Goal: Information Seeking & Learning: Compare options

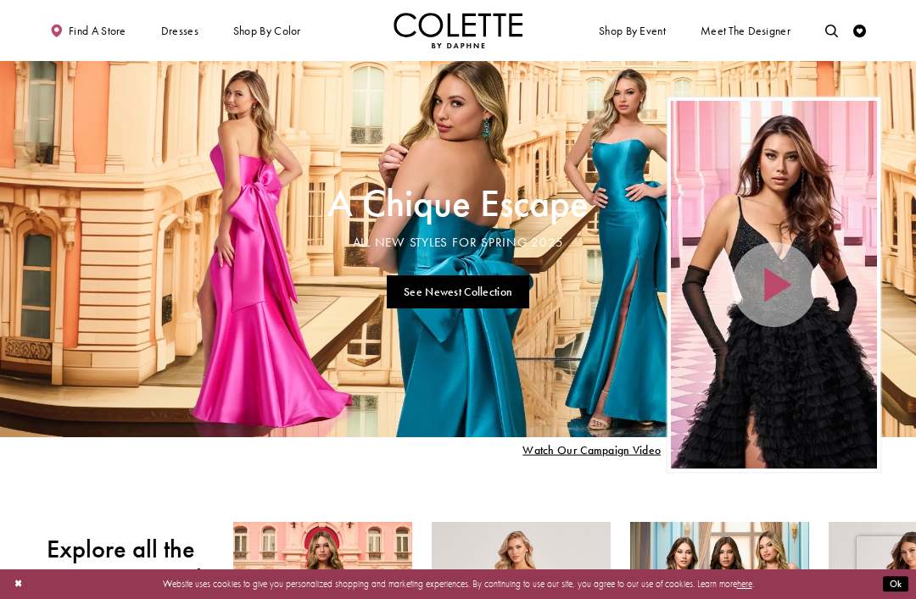
click at [0, 0] on div "Primary block" at bounding box center [0, 0] width 0 height 0
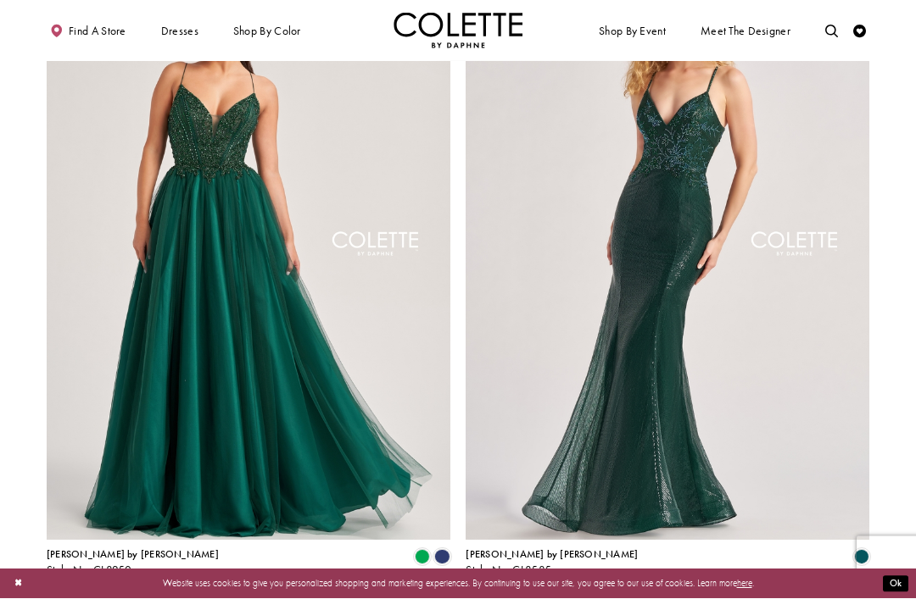
scroll to position [2073, 0]
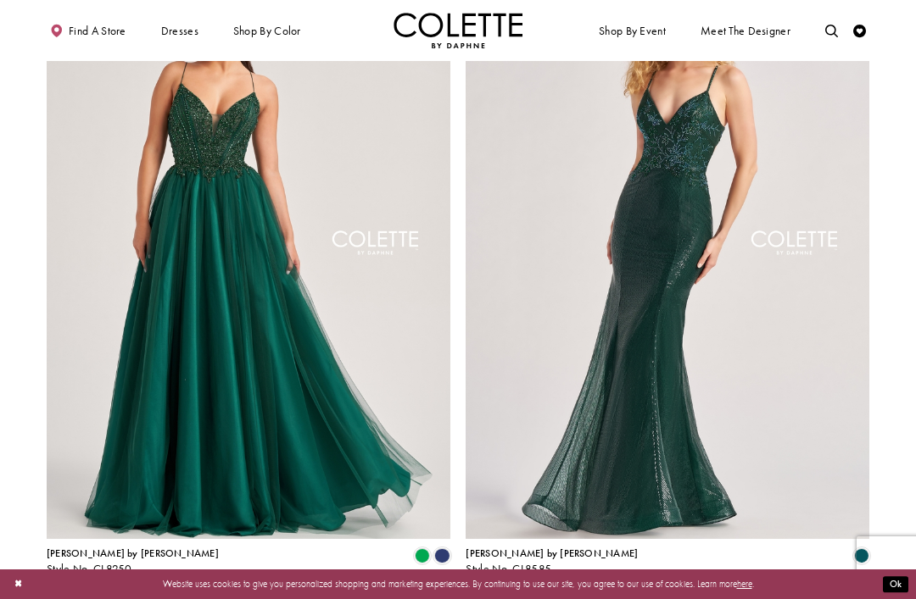
click at [488, 599] on span "Next" at bounding box center [497, 610] width 21 height 14
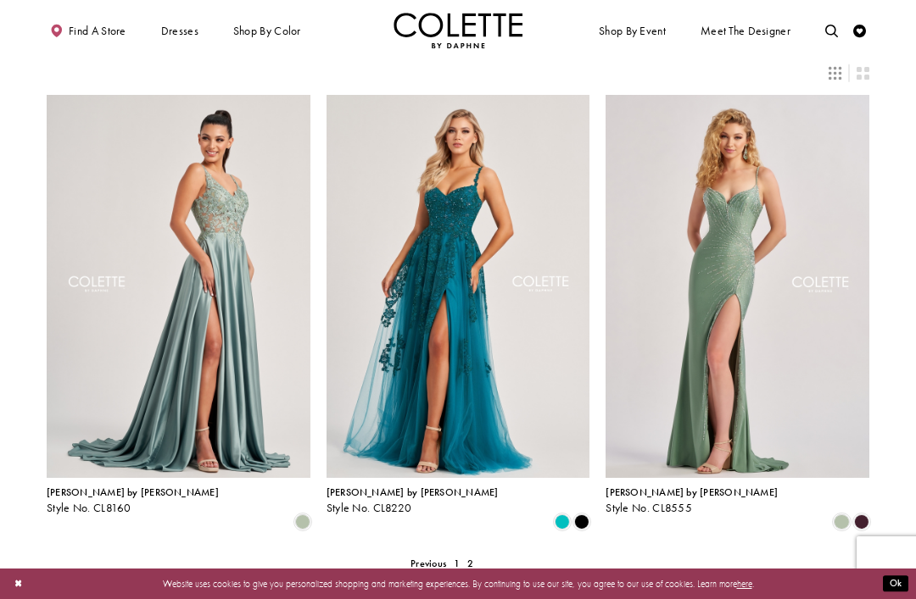
scroll to position [35, 0]
click at [0, 0] on div "Primary block" at bounding box center [0, 0] width 0 height 0
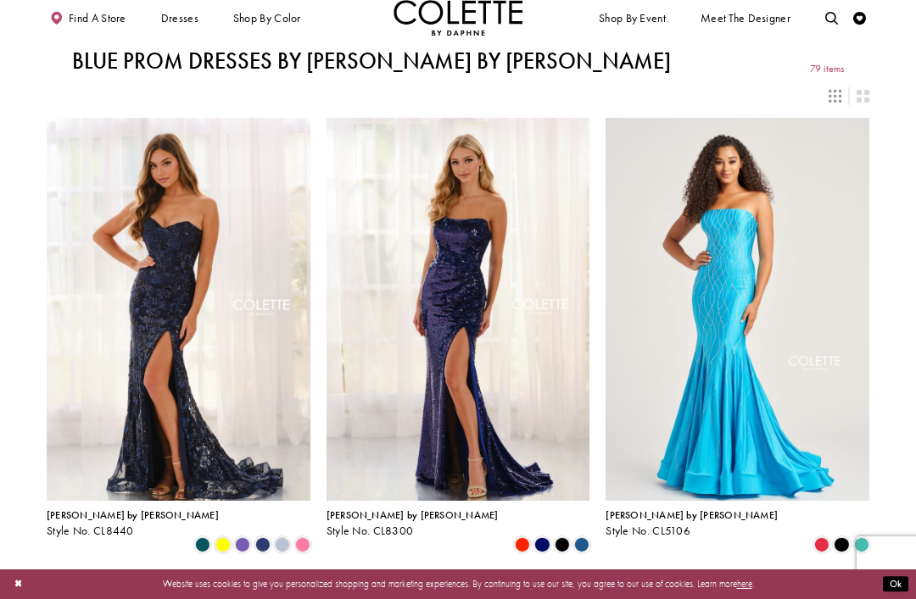
scroll to position [38, 0]
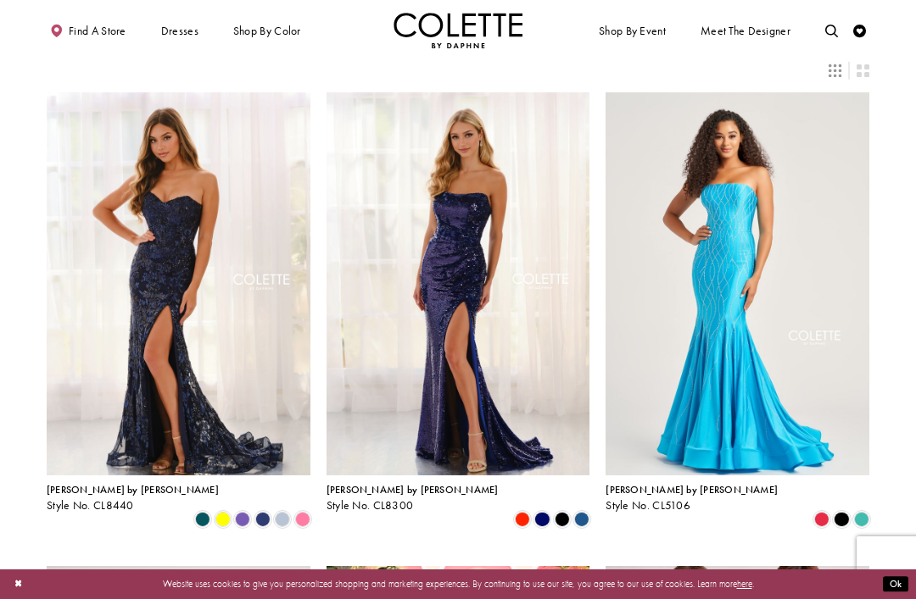
click at [282, 512] on span "Product List" at bounding box center [282, 519] width 15 height 15
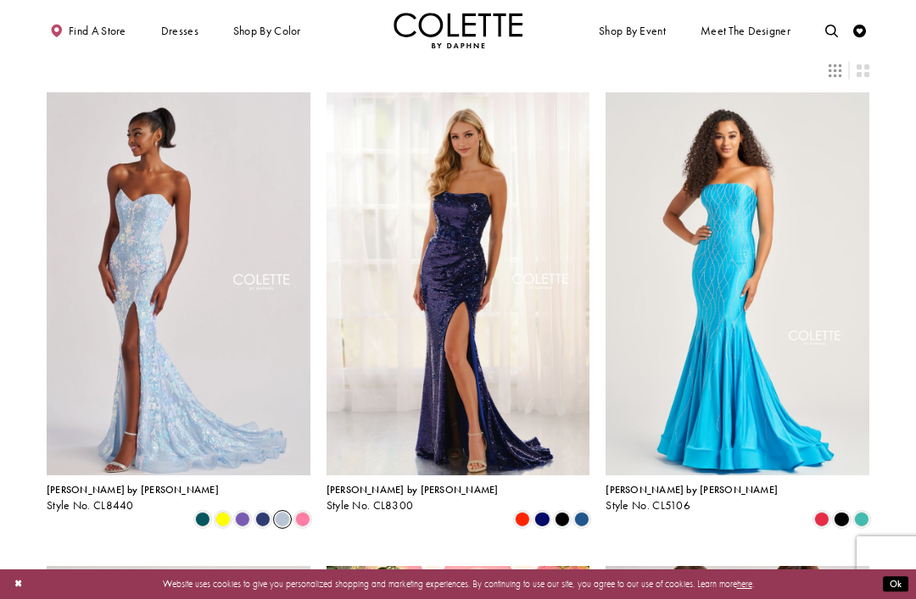
click at [195, 512] on span "Product List" at bounding box center [202, 519] width 15 height 15
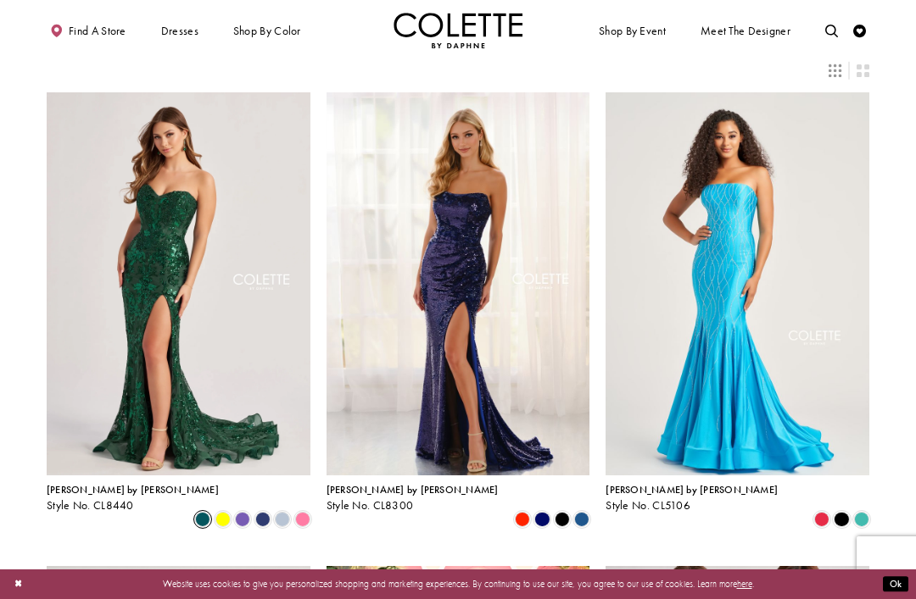
click at [259, 512] on span "Product List" at bounding box center [262, 519] width 15 height 15
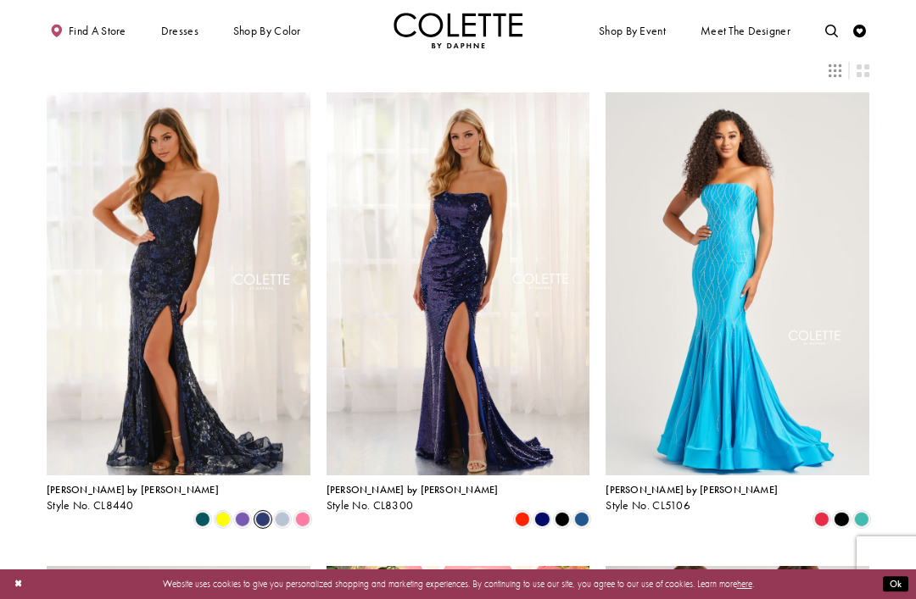
click at [240, 391] on img "Visit Colette by Daphne Style No. CL8440 Page" at bounding box center [179, 283] width 264 height 383
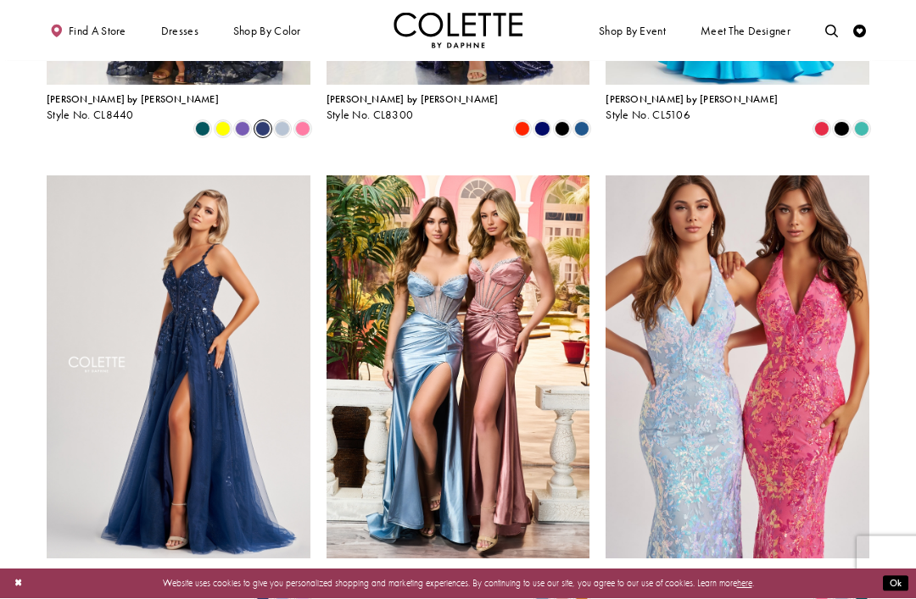
scroll to position [435, 0]
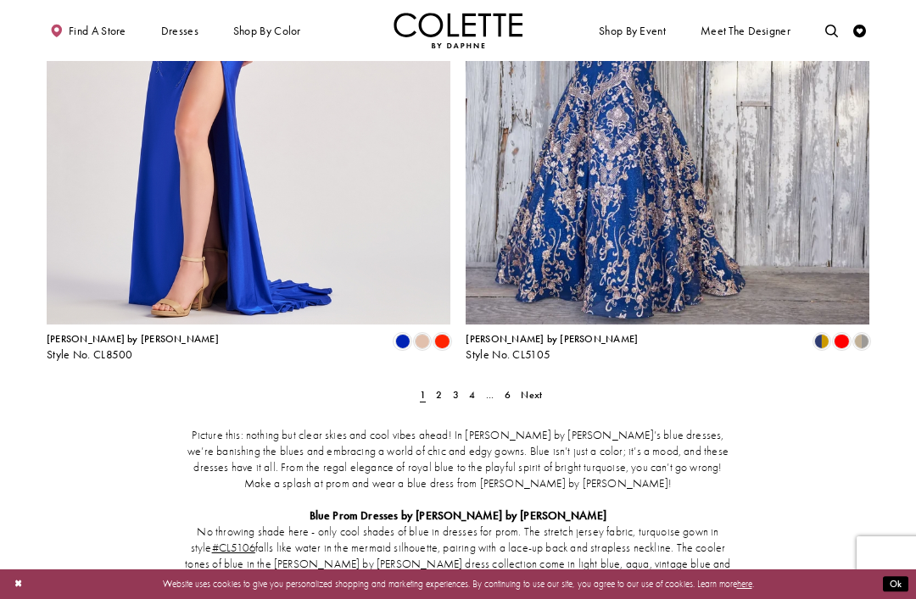
click at [523, 388] on span "Next" at bounding box center [531, 395] width 21 height 14
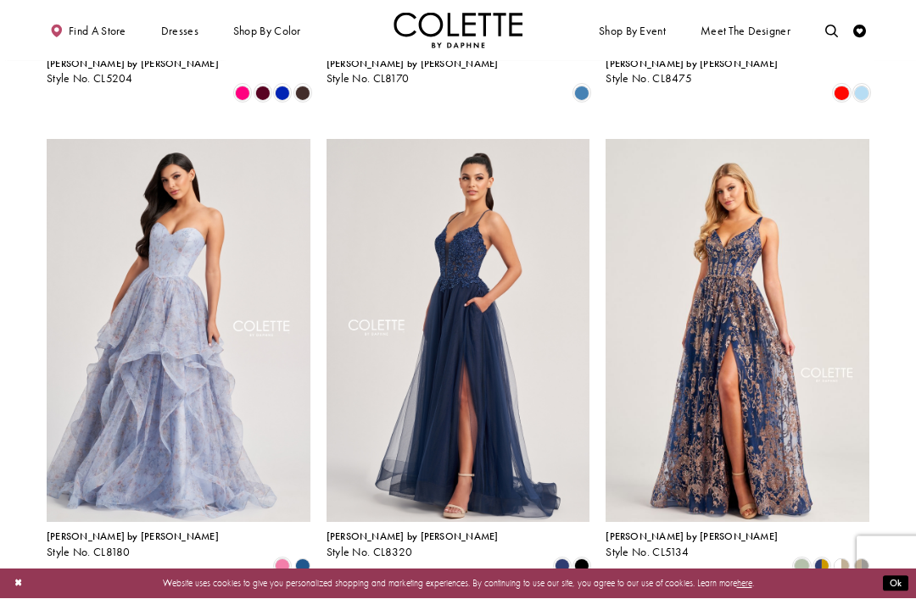
scroll to position [1412, 0]
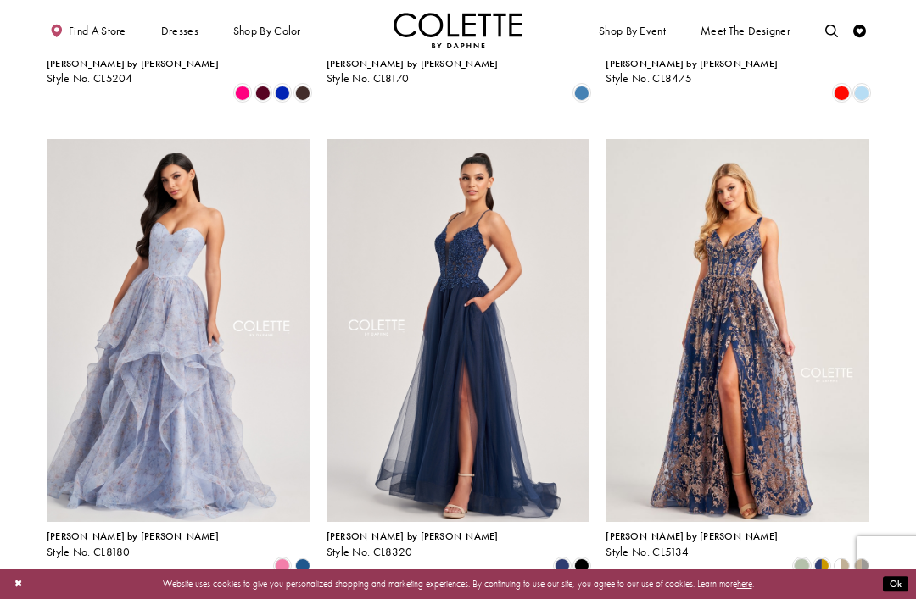
click at [554, 559] on span "Product List" at bounding box center [561, 566] width 15 height 15
click at [510, 381] on img "Visit Colette by Daphne Style No. CL8320 Page" at bounding box center [458, 330] width 264 height 383
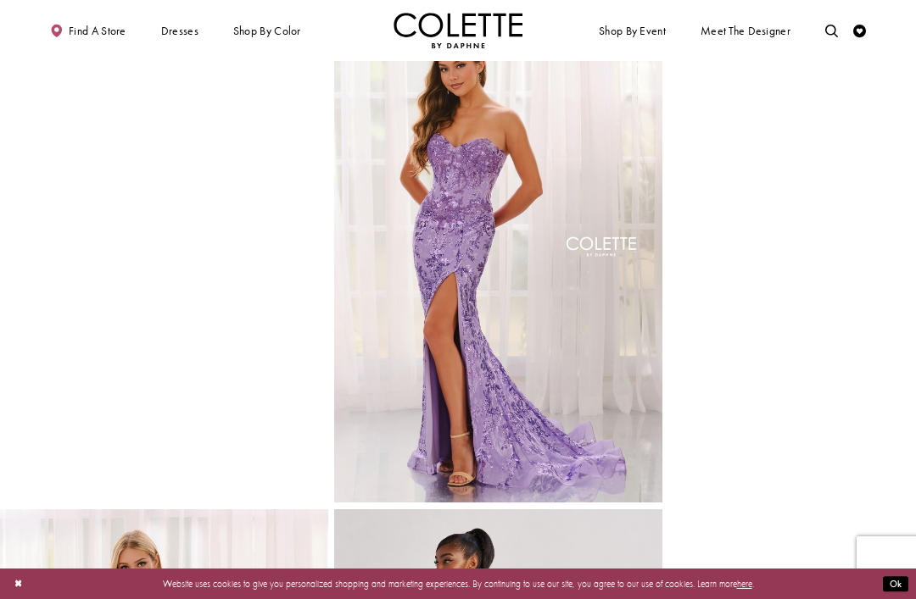
scroll to position [551, 0]
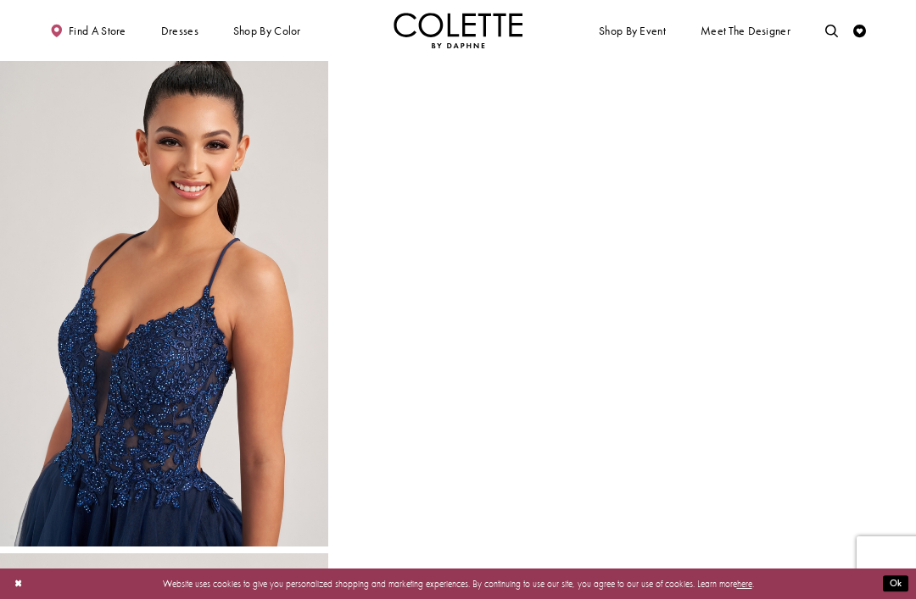
scroll to position [504, 0]
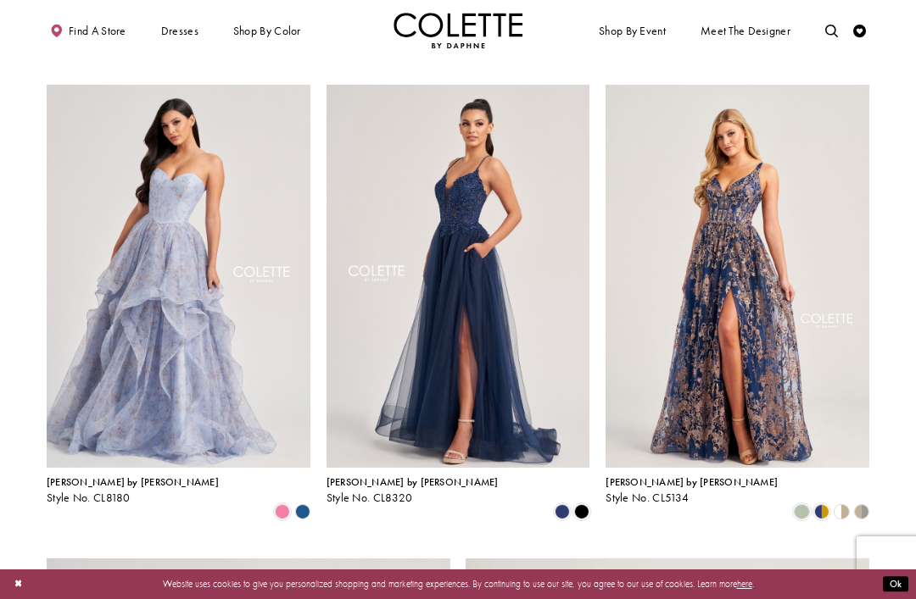
click at [795, 504] on span "Product List" at bounding box center [801, 511] width 15 height 15
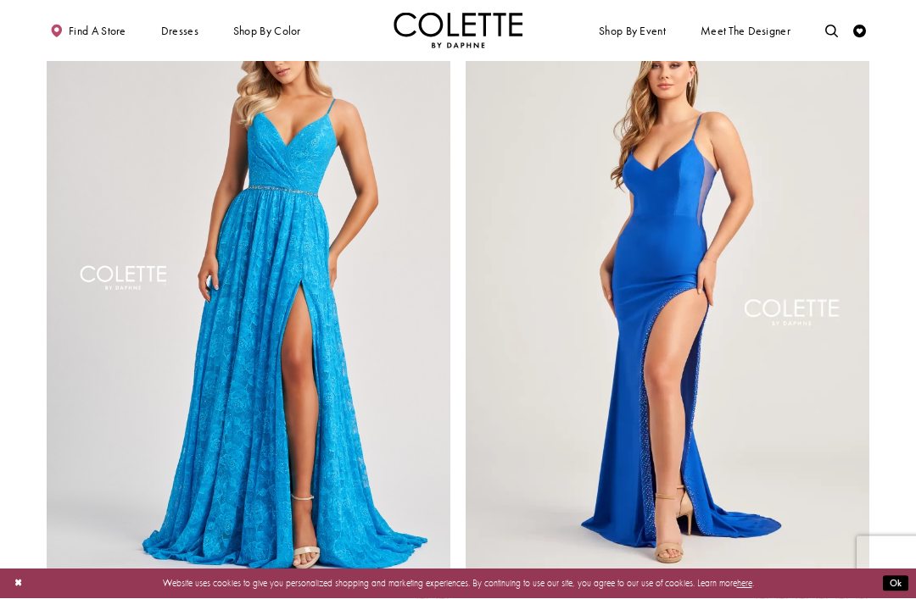
scroll to position [2037, 0]
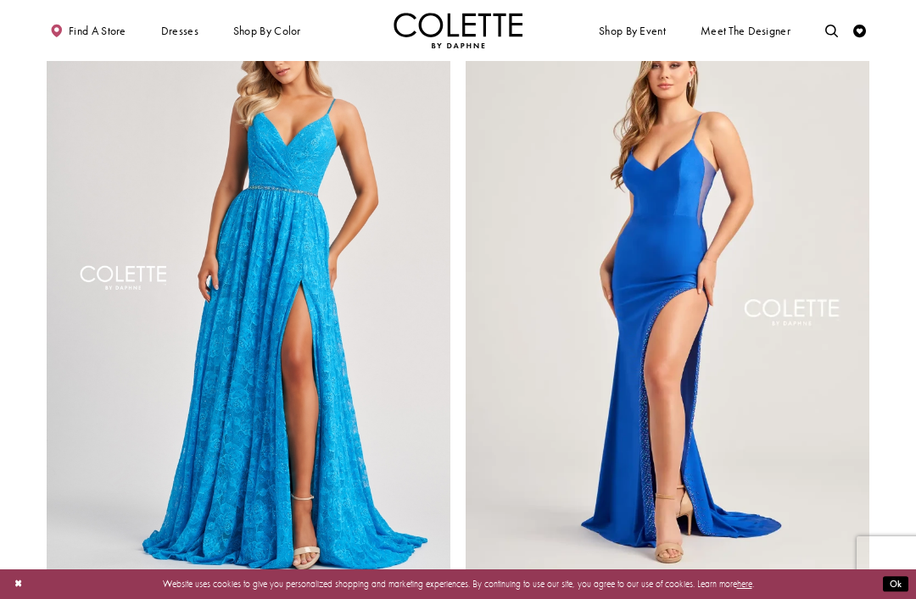
click at [443, 584] on span "Product List" at bounding box center [441, 591] width 15 height 15
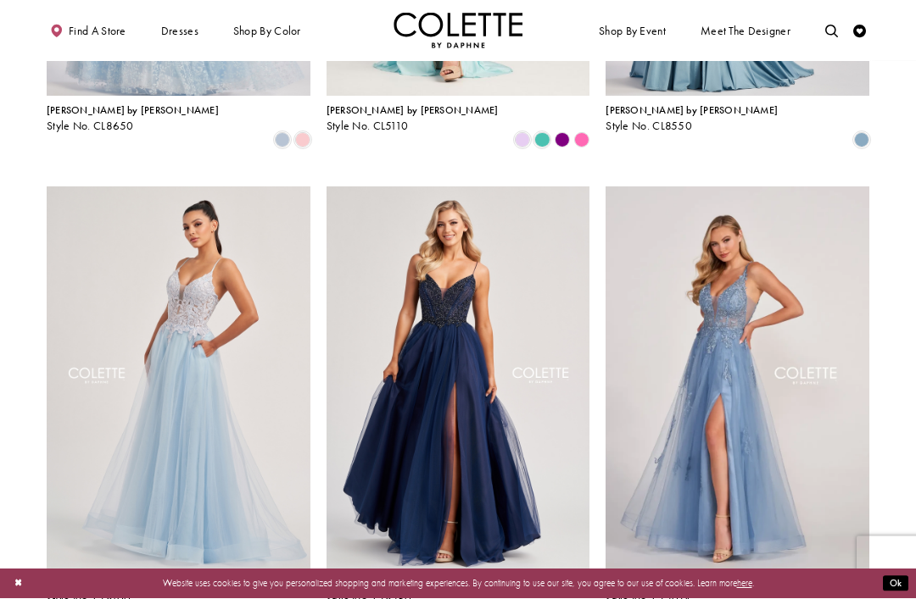
scroll to position [419, 0]
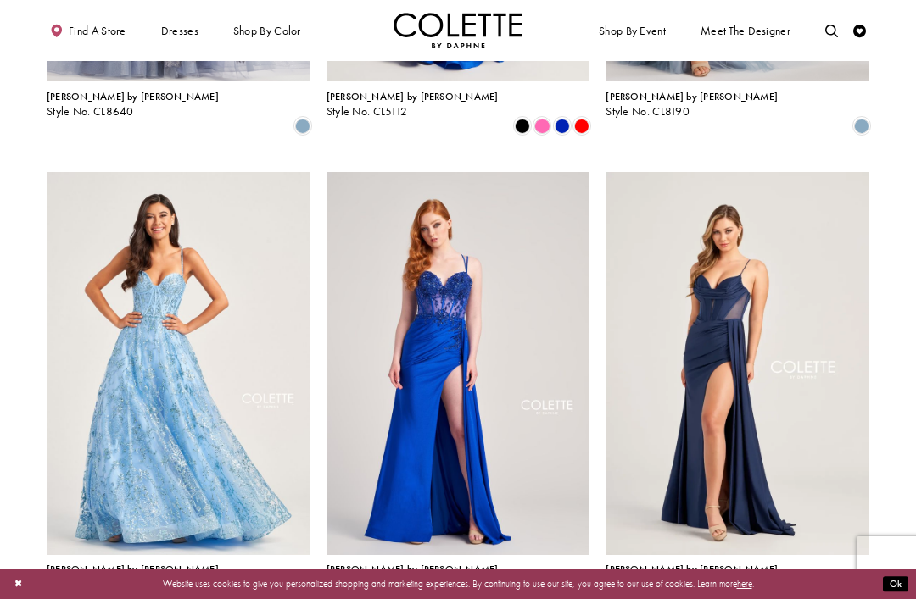
scroll to position [1381, 0]
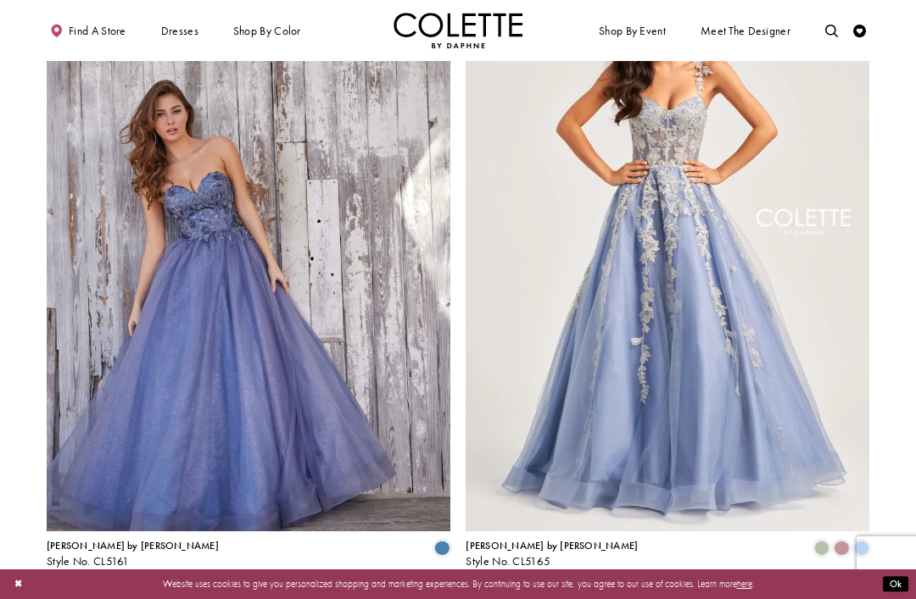
click at [523, 595] on span "Next" at bounding box center [523, 602] width 21 height 14
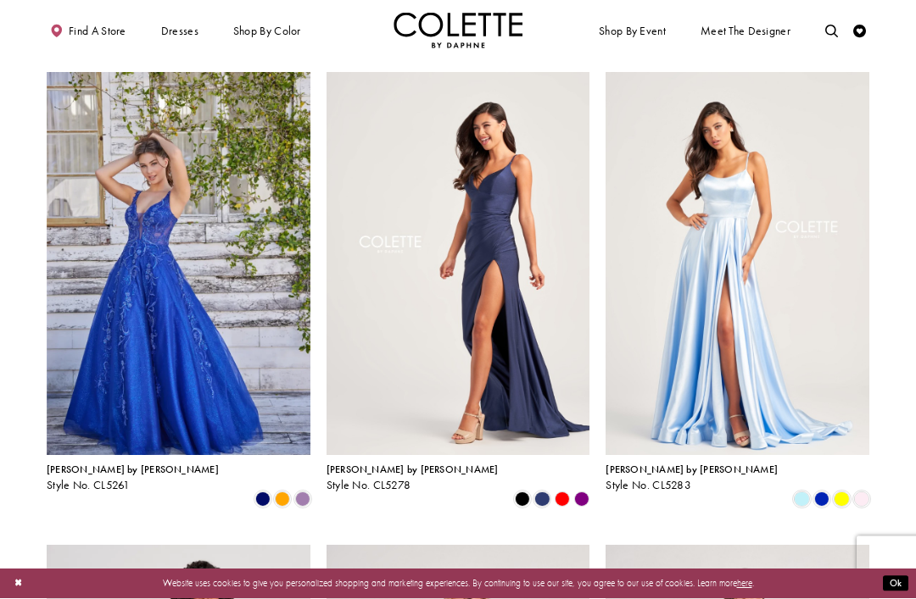
scroll to position [532, 0]
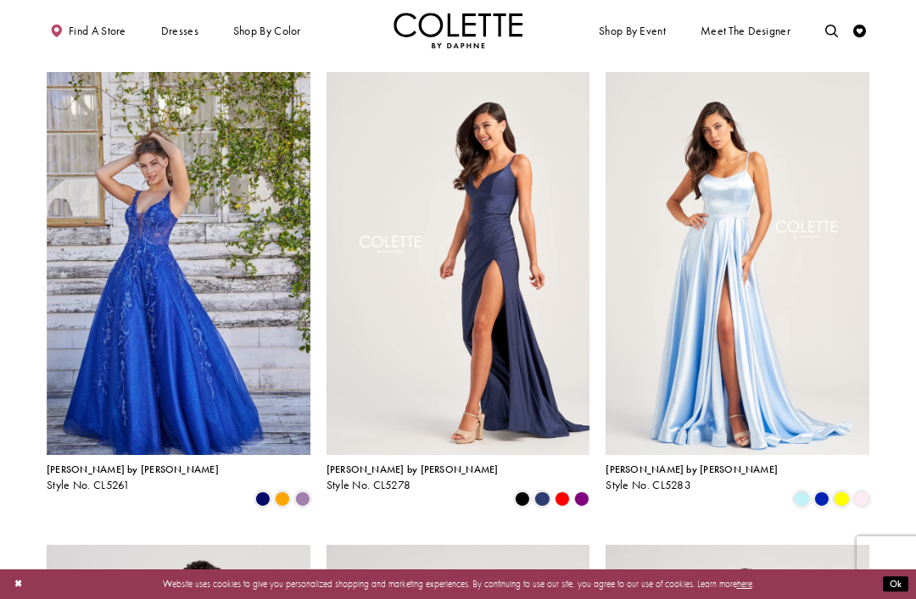
click at [821, 492] on span "Product List" at bounding box center [821, 499] width 15 height 15
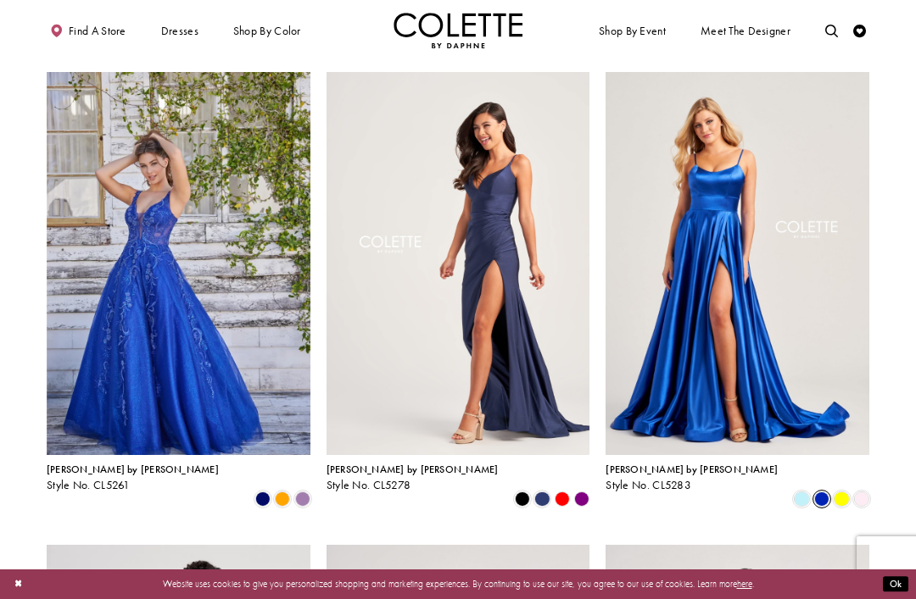
click at [855, 492] on span "Product List" at bounding box center [861, 499] width 15 height 15
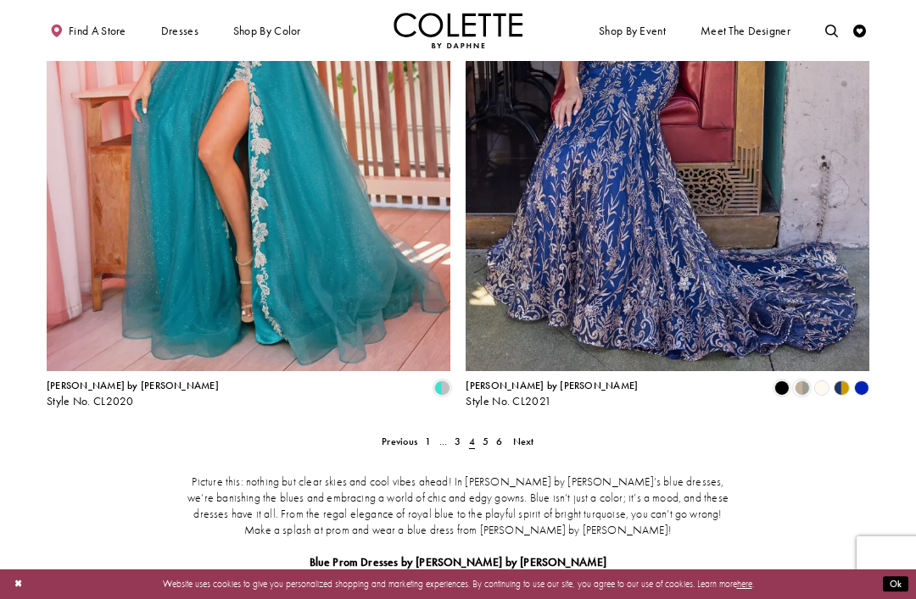
scroll to position [2314, 0]
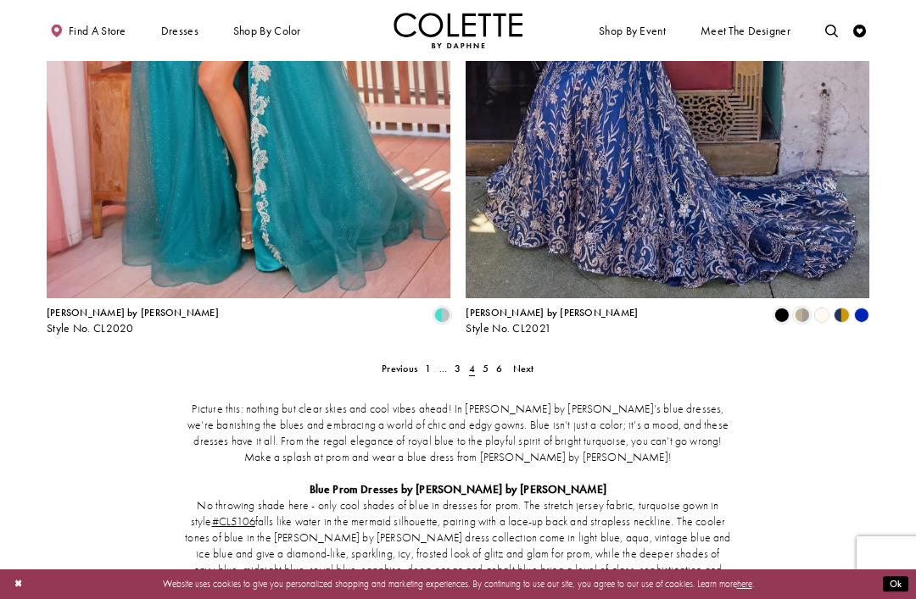
click at [524, 362] on span "Next" at bounding box center [523, 369] width 21 height 14
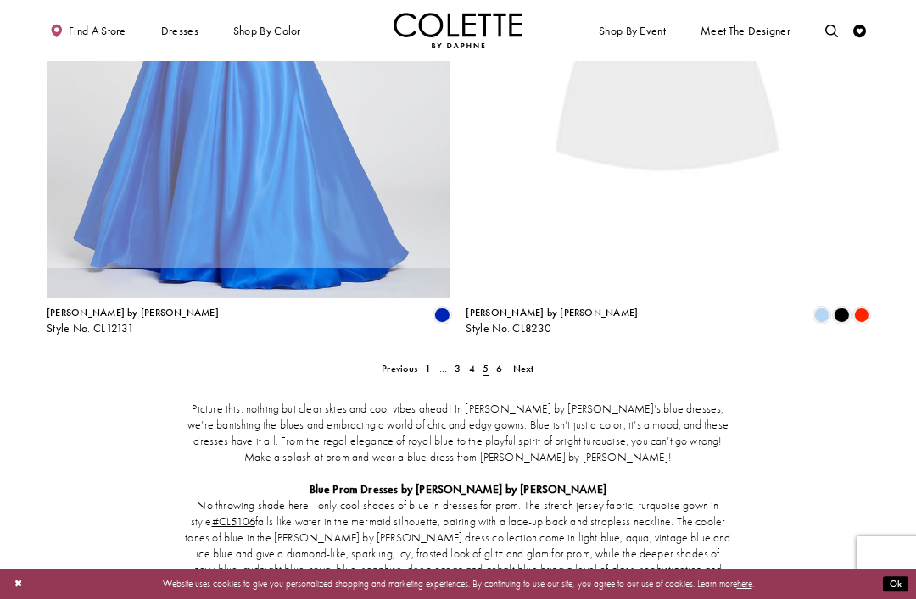
scroll to position [69, 0]
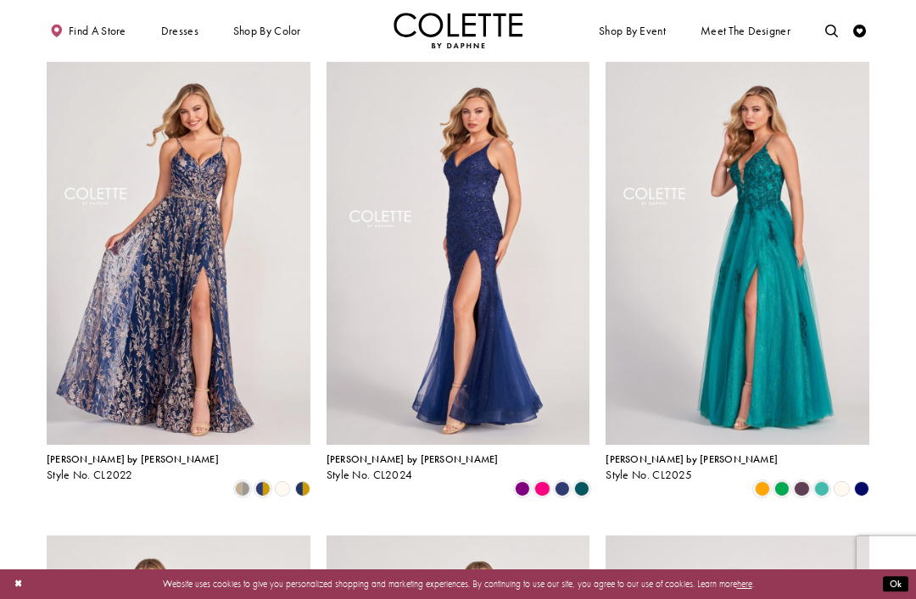
click at [854, 482] on icon "Product List" at bounding box center [861, 489] width 15 height 15
click at [861, 480] on polygon "Product List" at bounding box center [861, 490] width 20 height 20
click at [852, 479] on div "Product List" at bounding box center [861, 489] width 20 height 20
click at [800, 482] on span "Product List" at bounding box center [801, 489] width 15 height 15
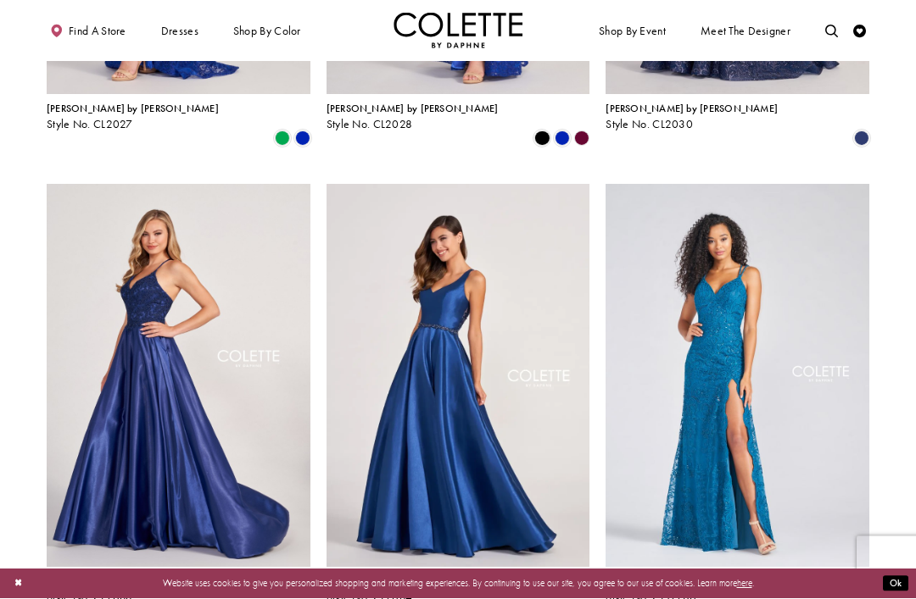
scroll to position [894, 0]
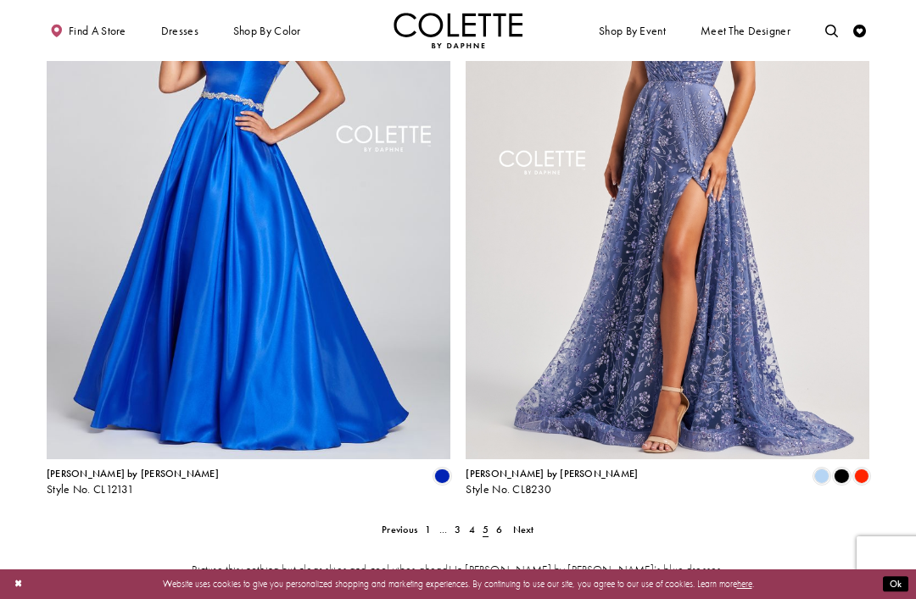
scroll to position [2142, 0]
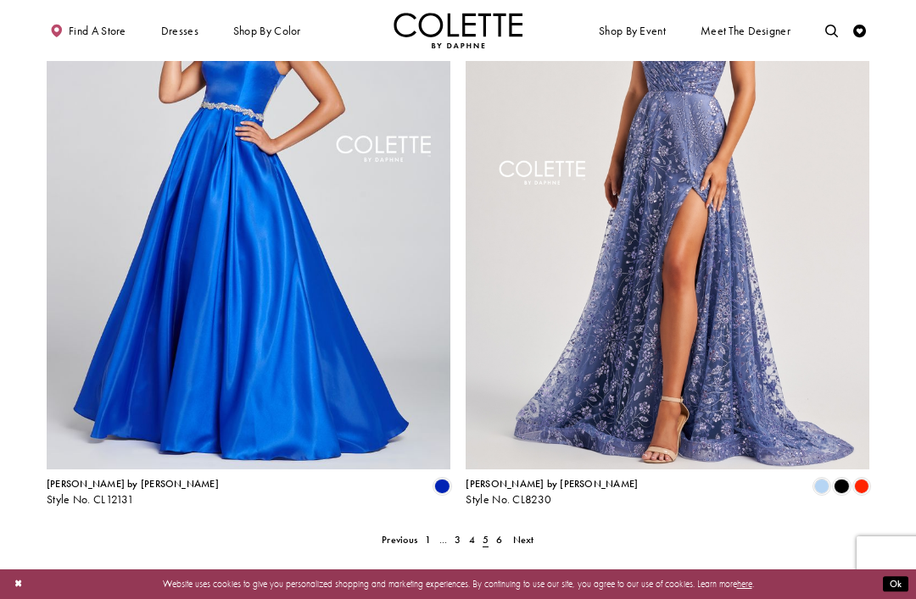
click at [527, 533] on span "Next" at bounding box center [523, 540] width 21 height 14
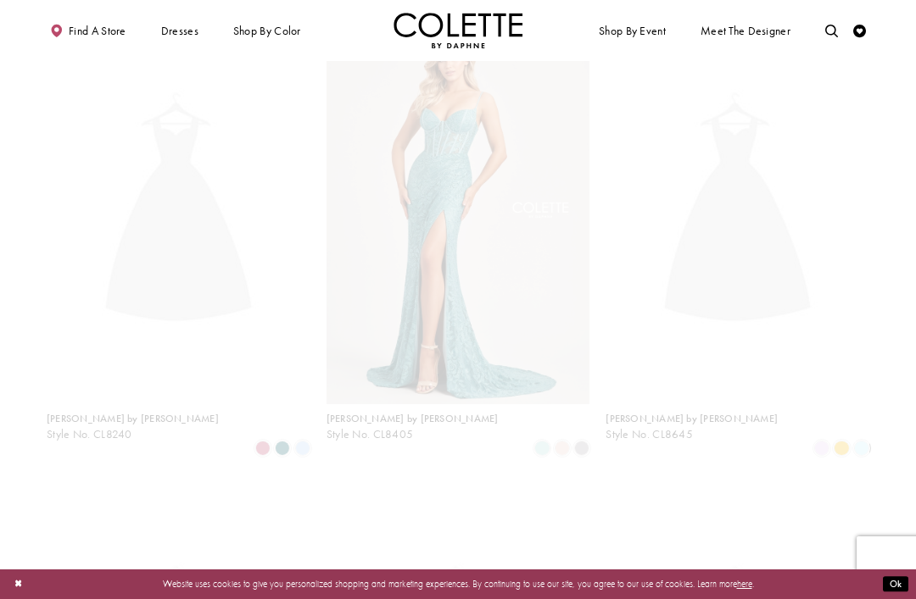
scroll to position [69, 0]
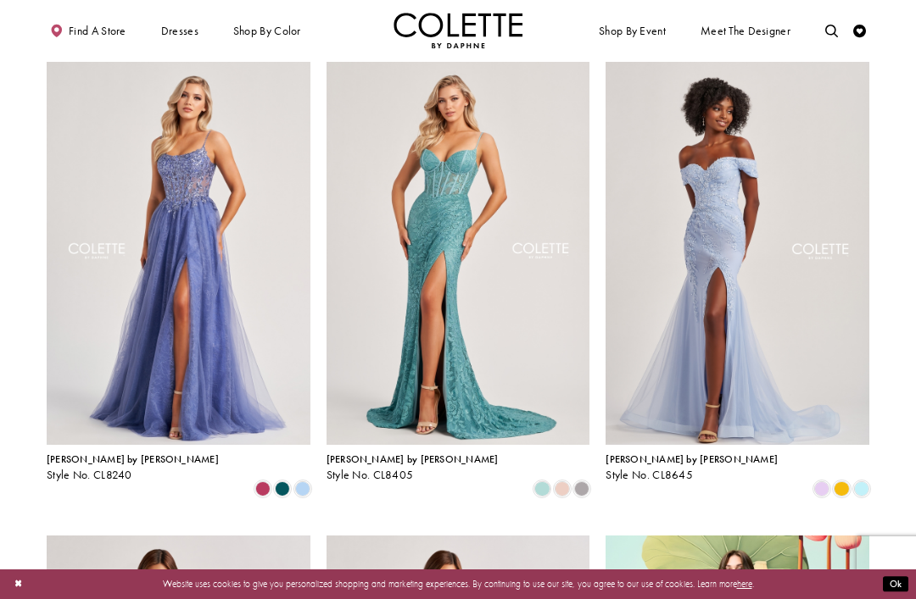
click at [277, 482] on span "Product List" at bounding box center [282, 489] width 15 height 15
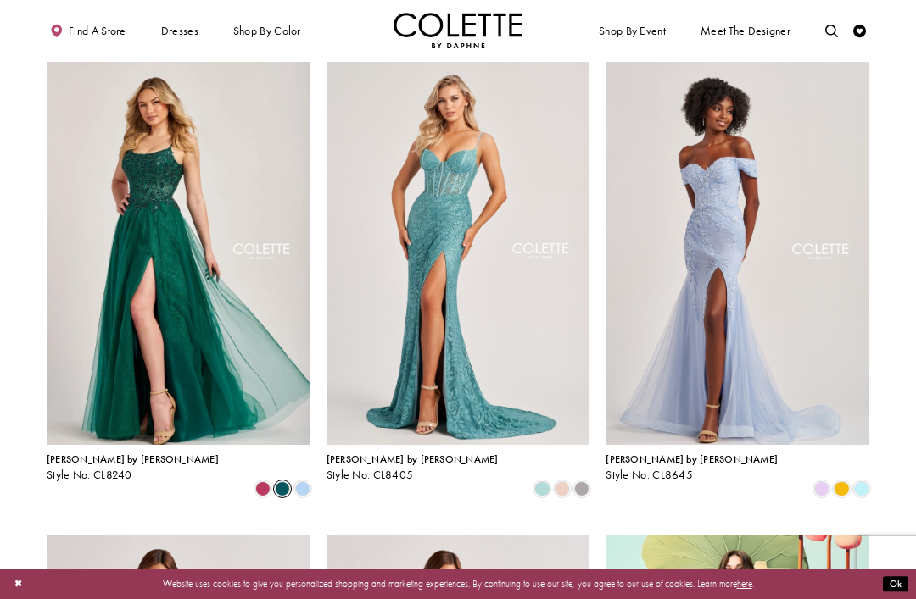
click at [786, 398] on img "Visit Colette by Daphne Style No. CL8645 Page" at bounding box center [737, 253] width 264 height 383
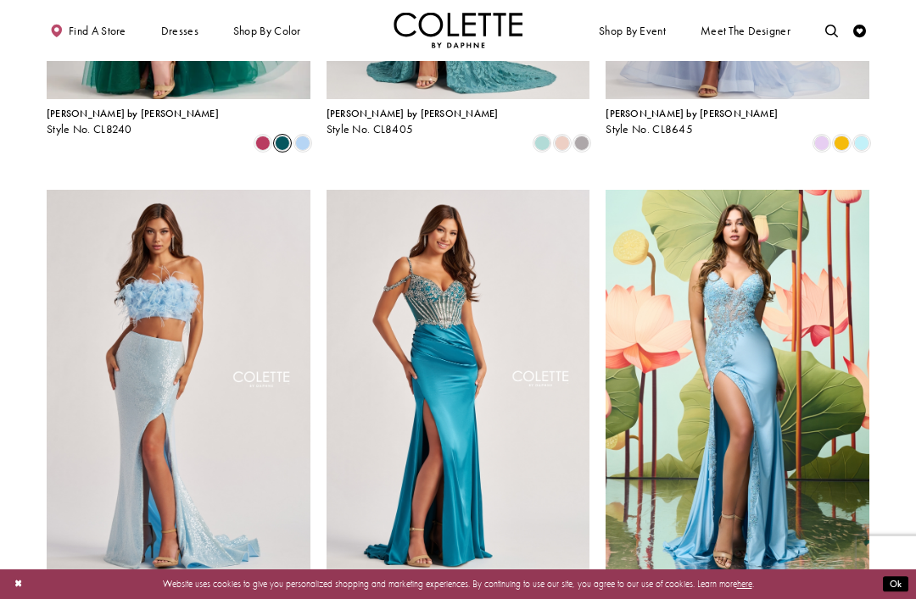
scroll to position [443, 0]
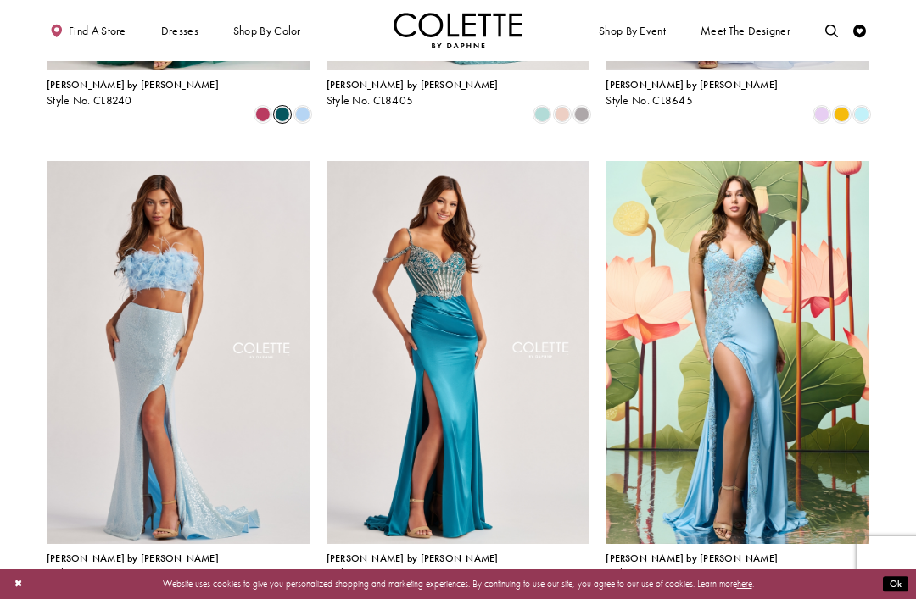
click at [842, 581] on span "Product List" at bounding box center [840, 588] width 15 height 15
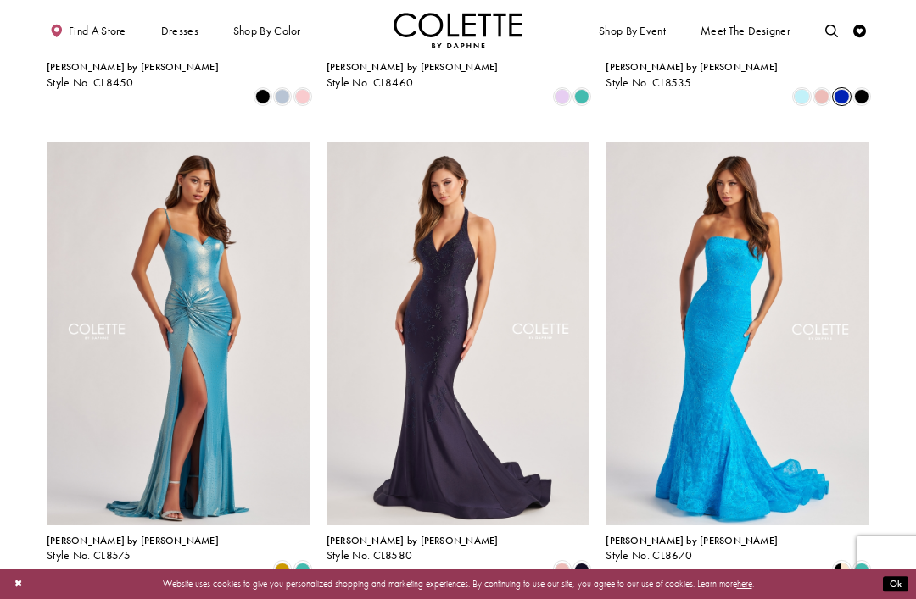
scroll to position [937, 0]
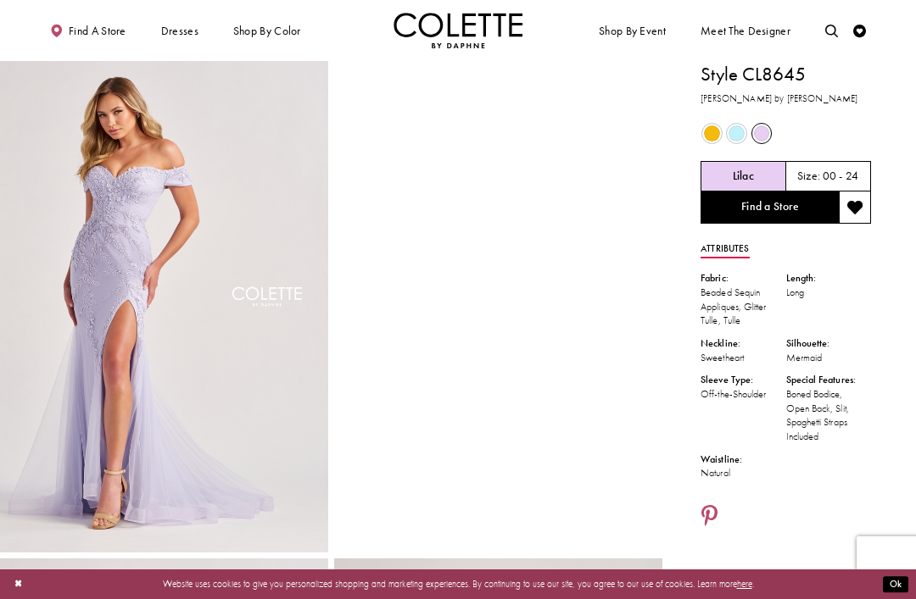
click at [726, 137] on div "Out of Stock" at bounding box center [736, 133] width 23 height 23
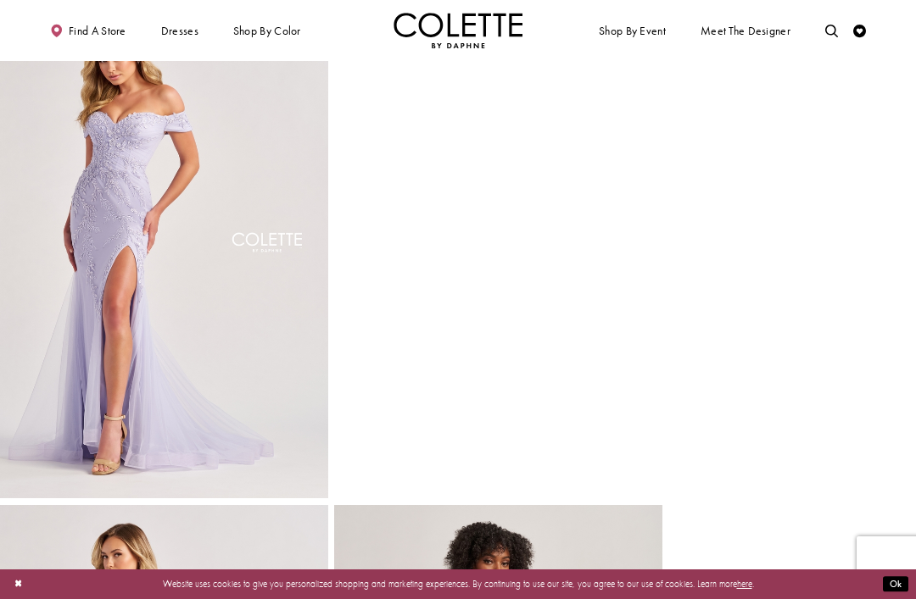
scroll to position [606, 0]
